Goal: Ask a question

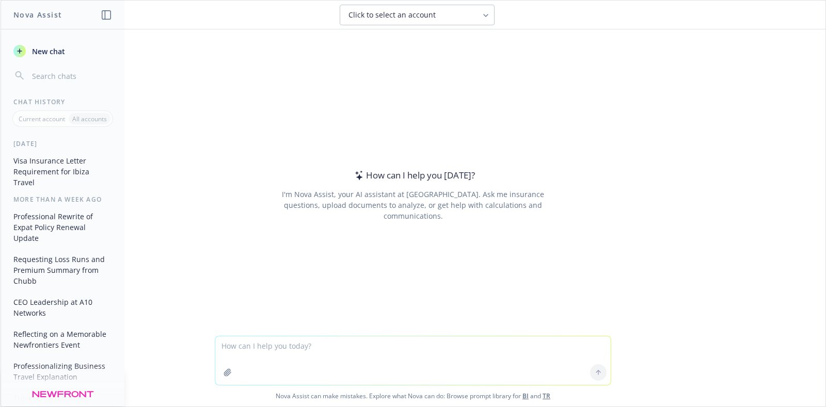
click at [408, 348] on textarea at bounding box center [412, 360] width 395 height 49
type textarea "Summarize what this is saying: [URL][DOMAIN_NAME]"
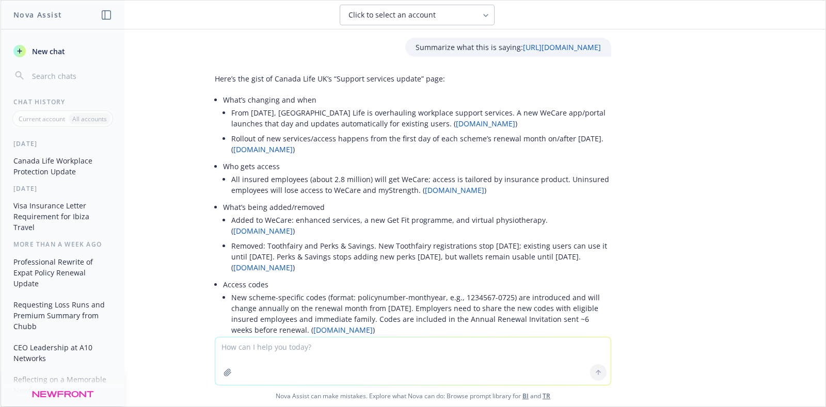
drag, startPoint x: 599, startPoint y: 257, endPoint x: 284, endPoint y: 255, distance: 314.8
click at [284, 255] on li "Removed: Toothfairy and Perks & Savings. New Toothfairy registrations stop [DAT…" at bounding box center [421, 256] width 380 height 37
click at [358, 269] on li "Removed: Toothfairy and Perks & Savings. New Toothfairy registrations stop [DAT…" at bounding box center [421, 256] width 380 height 37
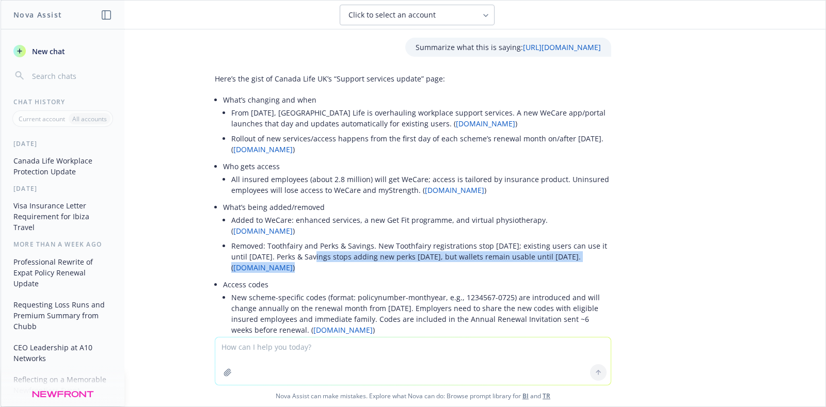
drag, startPoint x: 286, startPoint y: 254, endPoint x: 594, endPoint y: 263, distance: 308.2
click at [594, 263] on li "Removed: Toothfairy and Perks & Savings. New Toothfairy registrations stop [DAT…" at bounding box center [421, 256] width 380 height 37
